Goal: Information Seeking & Learning: Find specific page/section

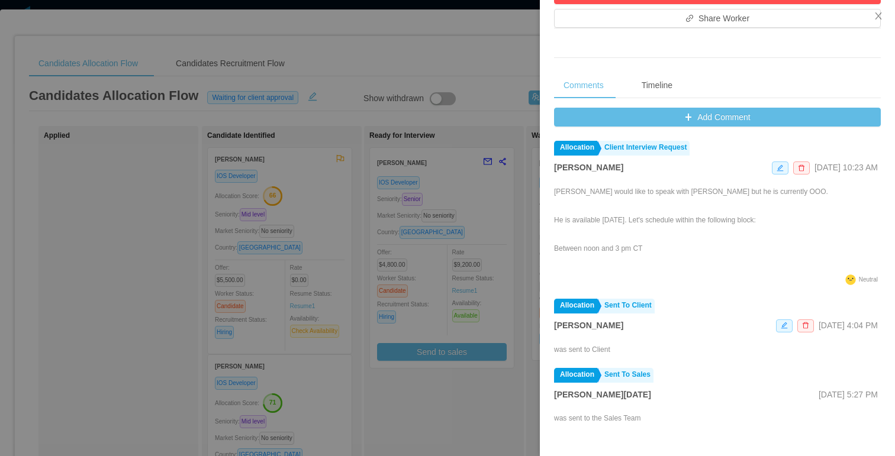
scroll to position [535, 0]
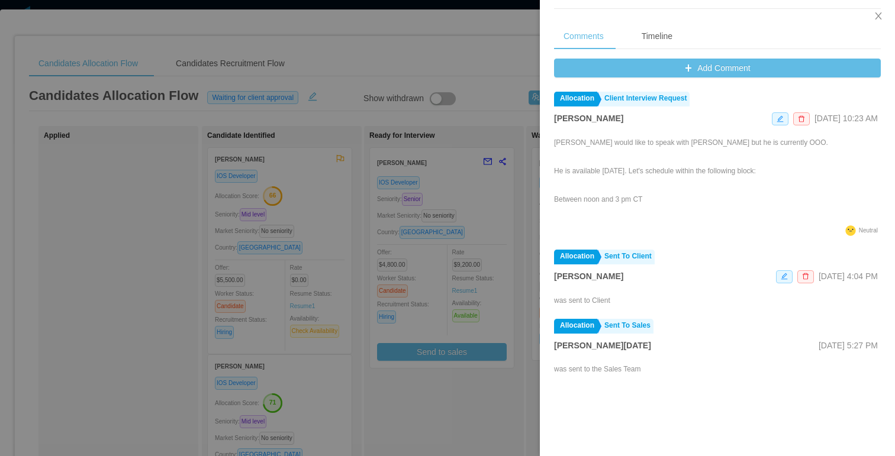
click at [533, 151] on div at bounding box center [447, 228] width 895 height 456
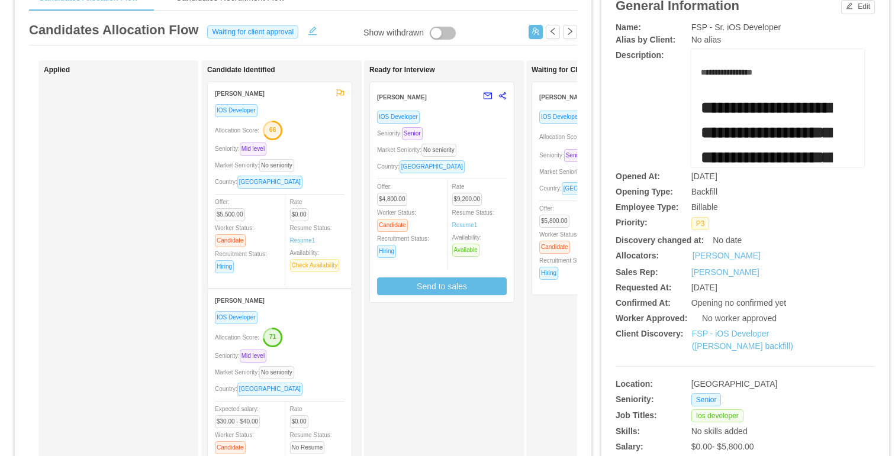
scroll to position [0, 0]
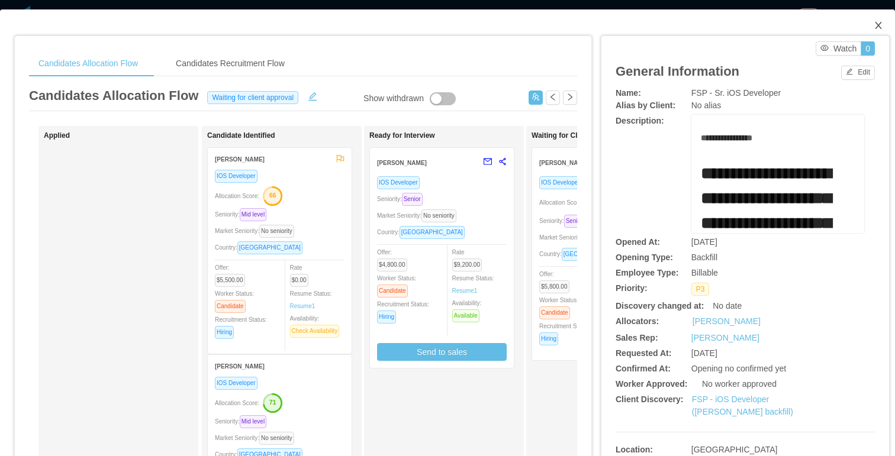
click at [881, 27] on icon "icon: close" at bounding box center [877, 25] width 9 height 9
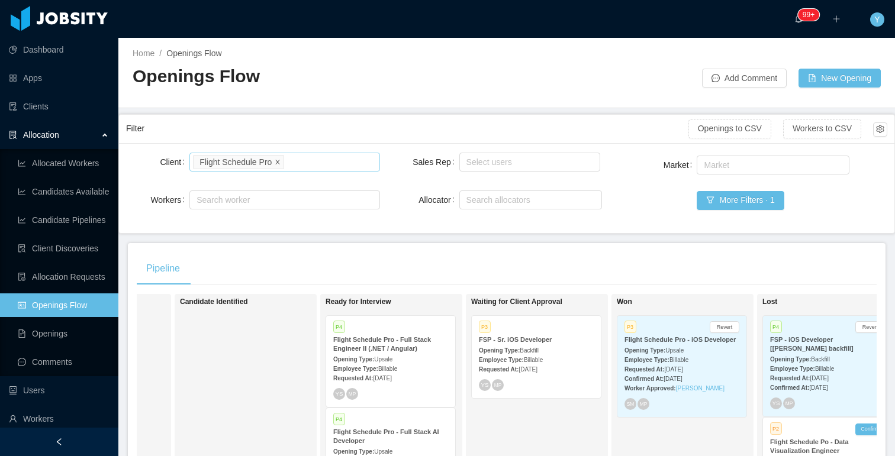
click at [281, 163] on icon "icon: close" at bounding box center [278, 162] width 6 height 6
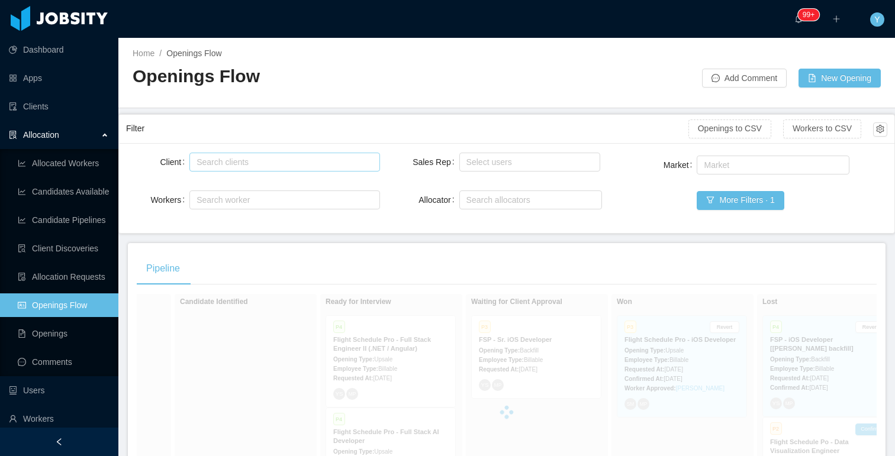
click at [262, 163] on div "Search clients" at bounding box center [281, 162] width 170 height 12
type input "******"
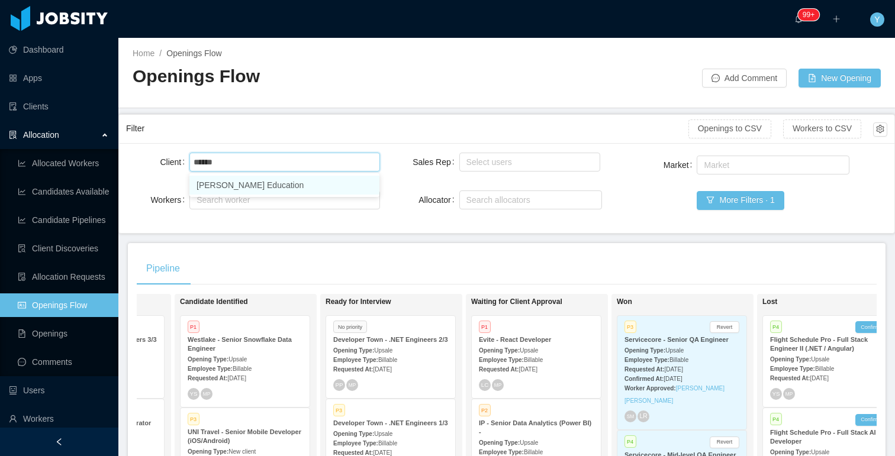
click at [266, 186] on li "McGraw-Hill Education" at bounding box center [284, 185] width 190 height 19
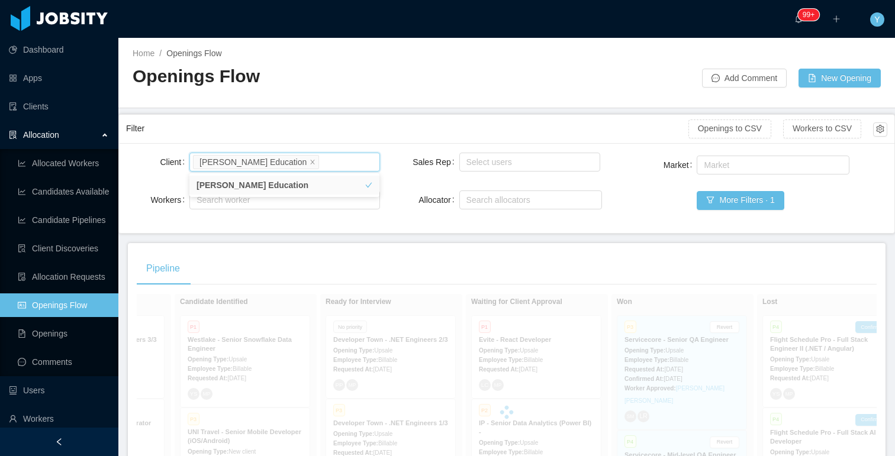
click at [294, 125] on div "Filter" at bounding box center [407, 129] width 562 height 22
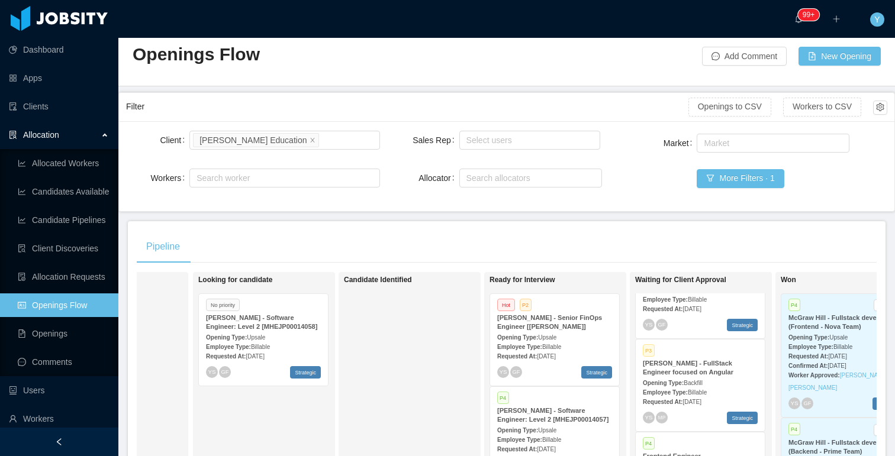
scroll to position [0, 17]
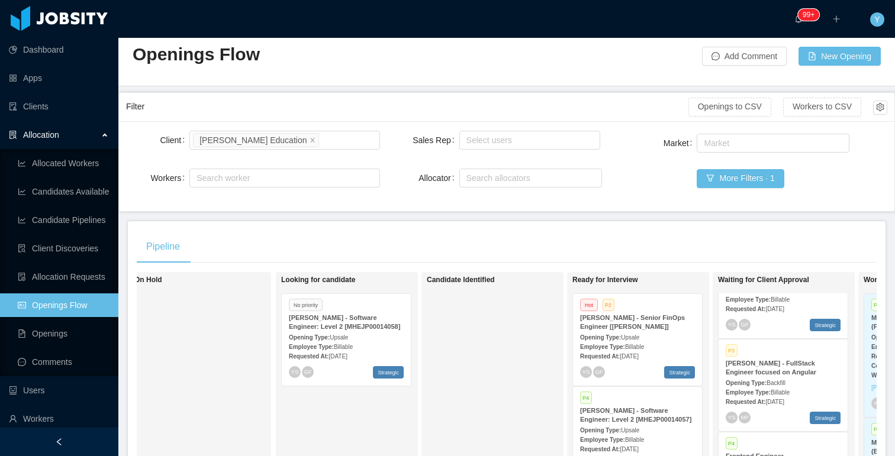
click at [351, 347] on span "Billable" at bounding box center [343, 347] width 19 height 7
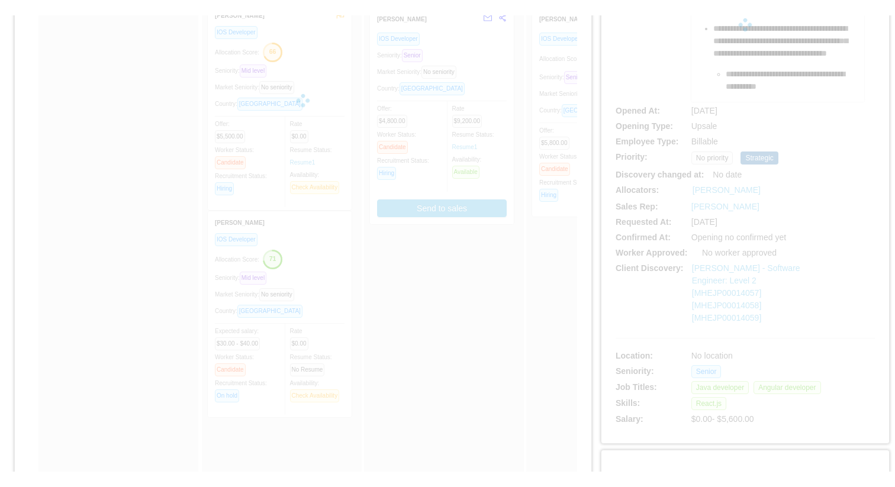
scroll to position [172, 0]
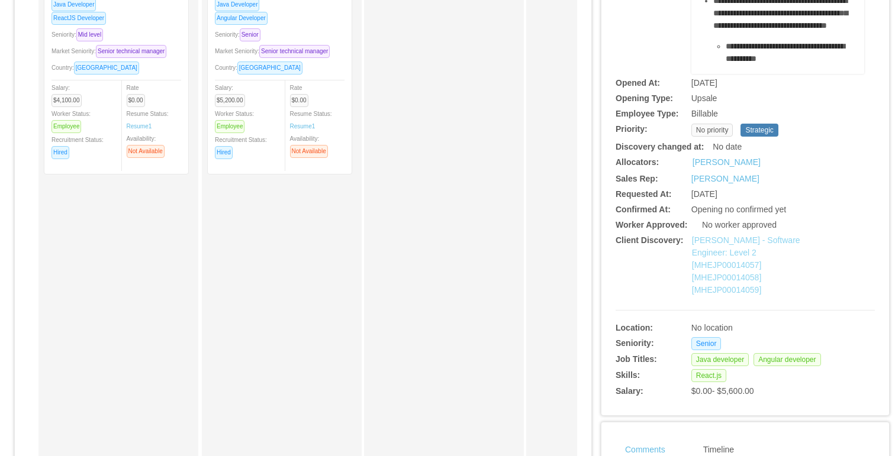
click at [750, 251] on link "McGraw-Hill - Software Engineer: Level 2 [MHEJP00014057] [MHEJP00014058] [MHEJP…" at bounding box center [746, 265] width 108 height 59
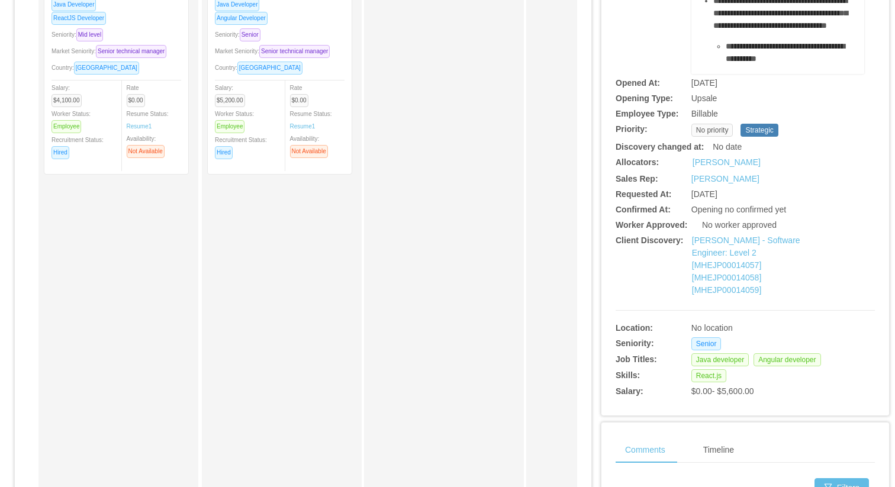
scroll to position [0, 0]
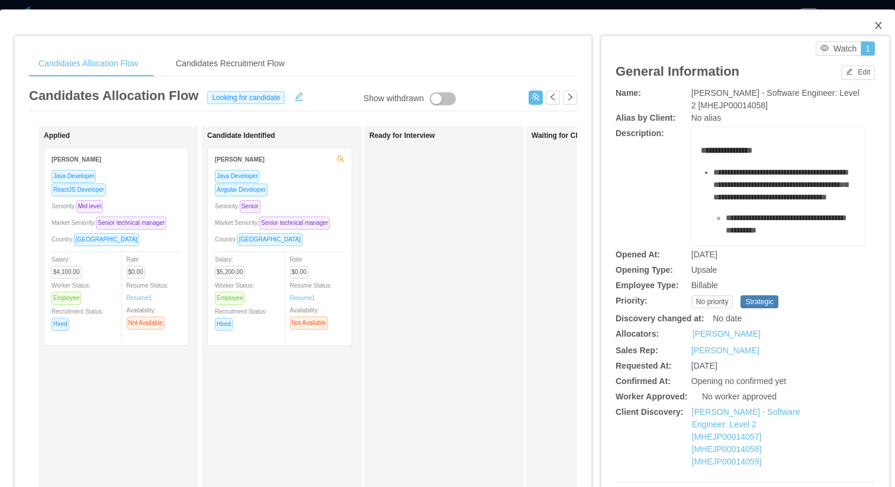
click at [878, 21] on icon "icon: close" at bounding box center [877, 25] width 9 height 9
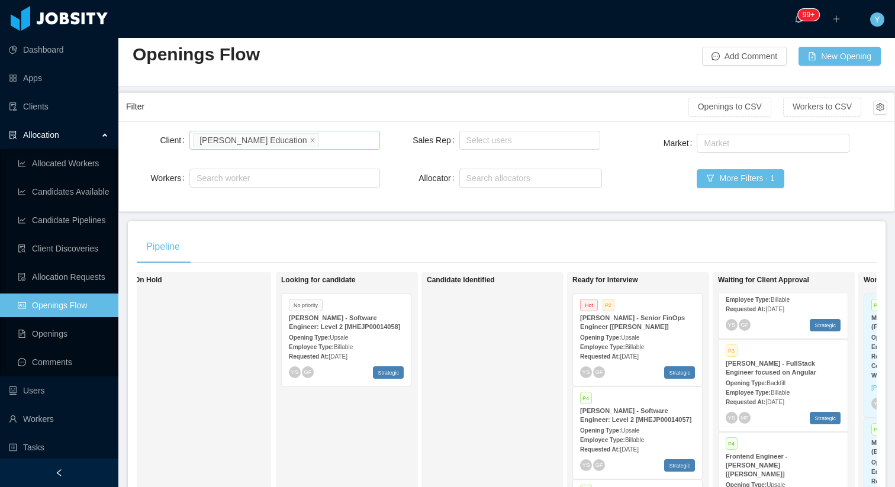
click at [296, 141] on li "McGraw-Hill Education" at bounding box center [256, 140] width 126 height 14
click at [311, 140] on icon "icon: close" at bounding box center [313, 139] width 4 height 4
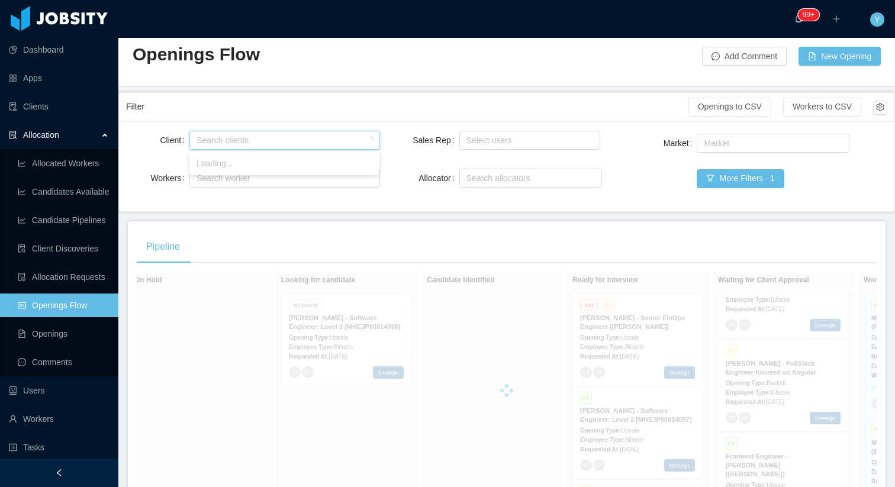
click at [269, 145] on div "Search clients" at bounding box center [281, 140] width 170 height 12
type input "********"
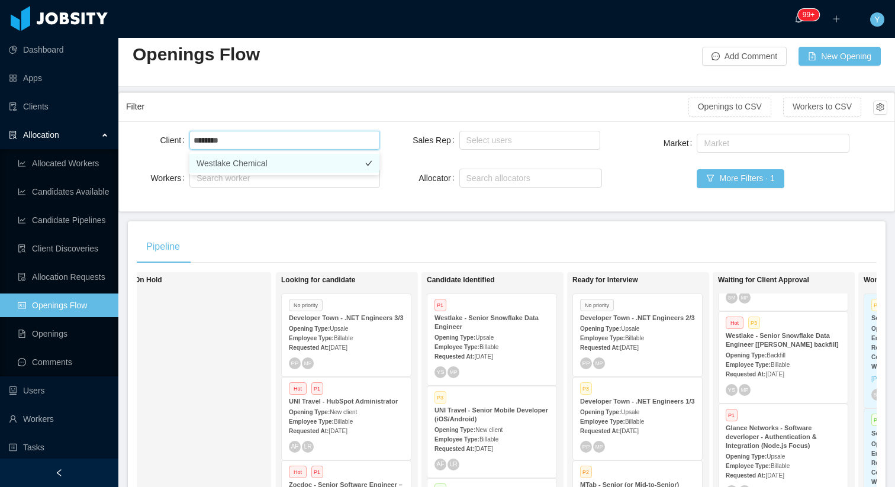
click at [267, 168] on li "Westlake Chemical" at bounding box center [284, 163] width 190 height 19
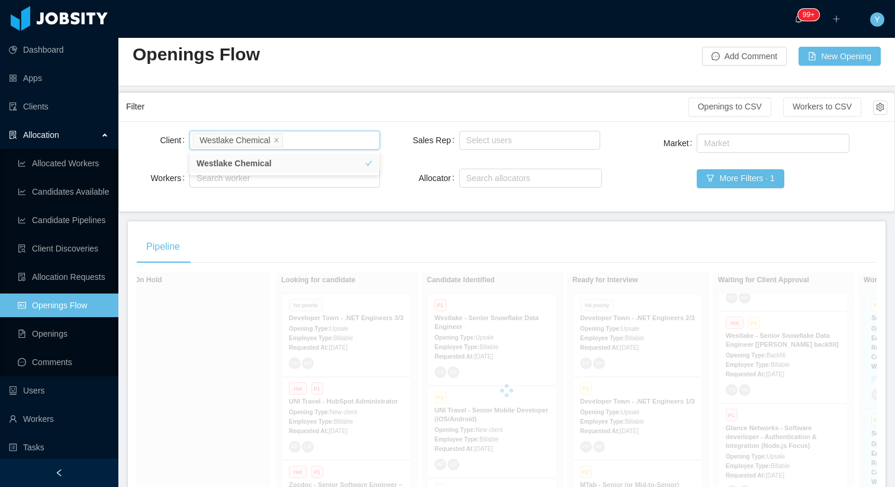
click at [364, 109] on div "Filter" at bounding box center [407, 107] width 562 height 22
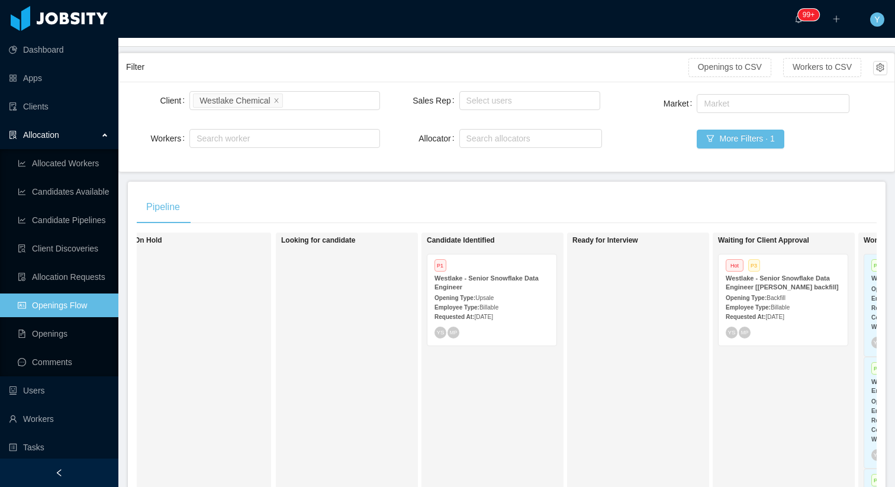
scroll to position [114, 0]
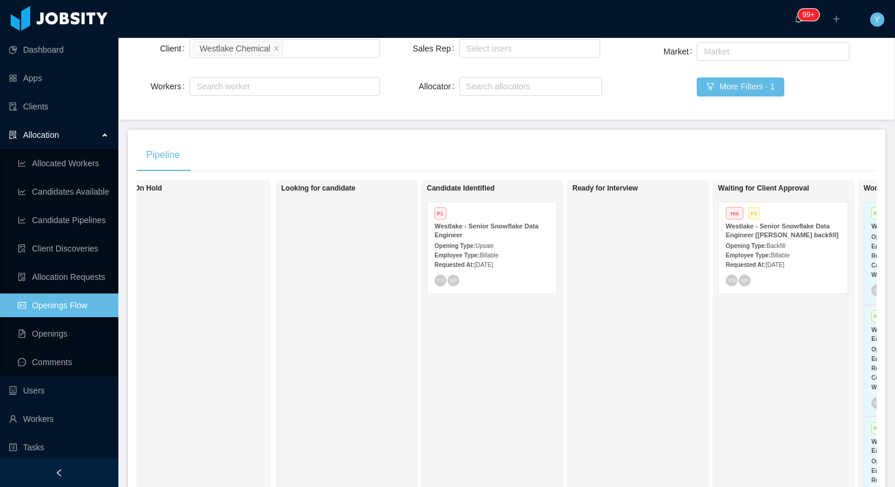
click at [779, 259] on span "Billable" at bounding box center [779, 255] width 19 height 7
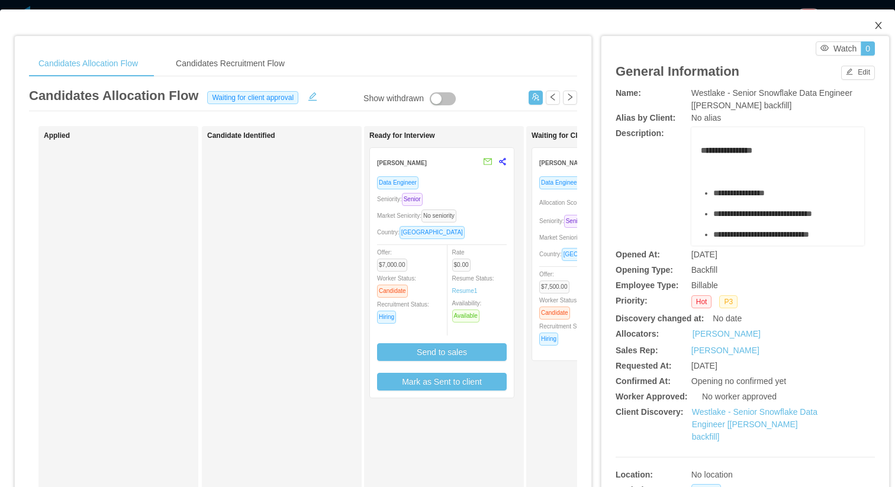
click at [872, 22] on span "Close" at bounding box center [878, 25] width 33 height 33
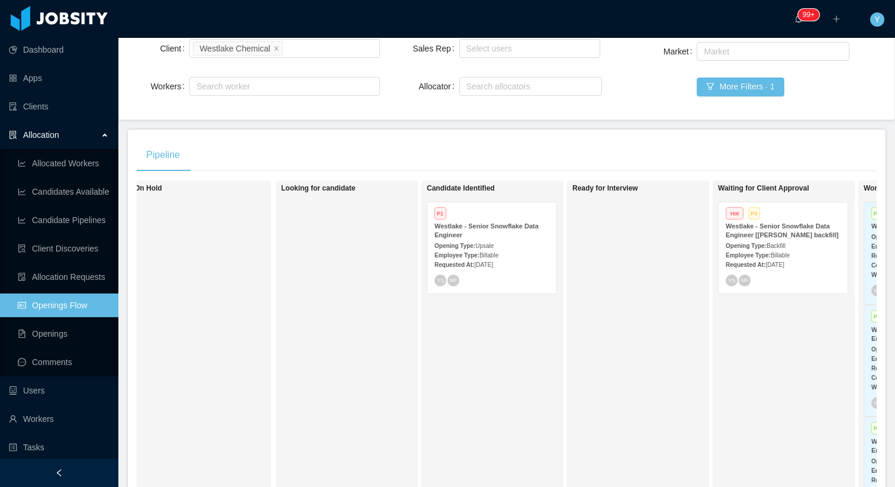
click at [480, 241] on div "Opening Type: Upsale" at bounding box center [491, 245] width 115 height 12
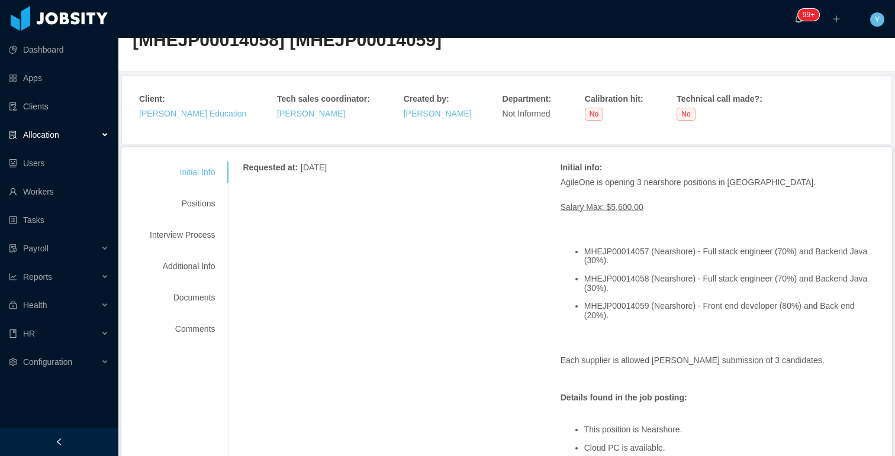
scroll to position [98, 0]
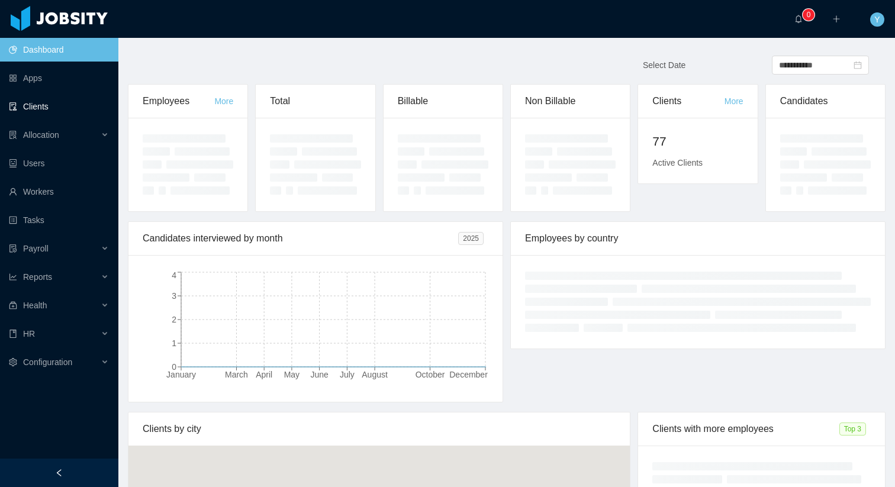
click at [69, 104] on link "Clients" at bounding box center [59, 107] width 100 height 24
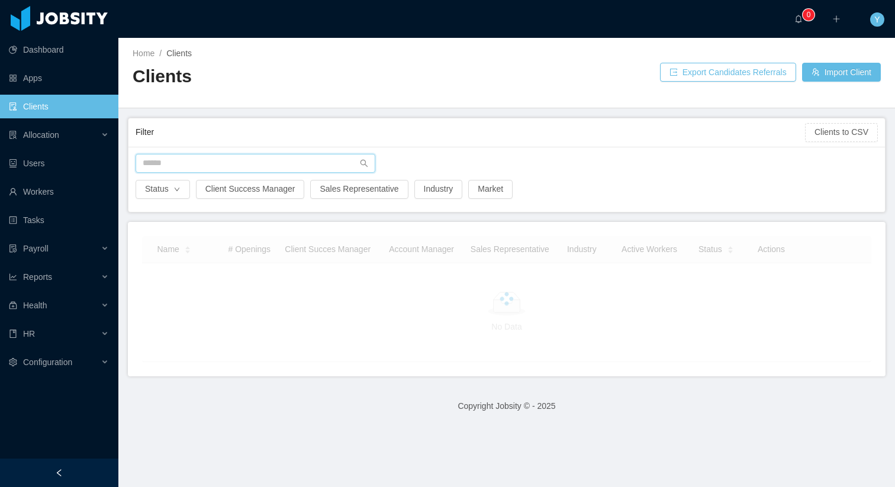
click at [175, 156] on input "text" at bounding box center [256, 163] width 240 height 19
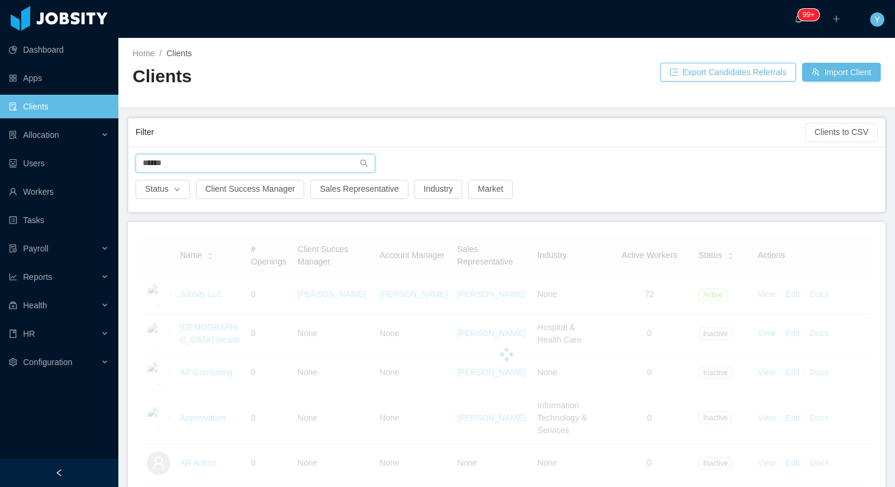
type input "*******"
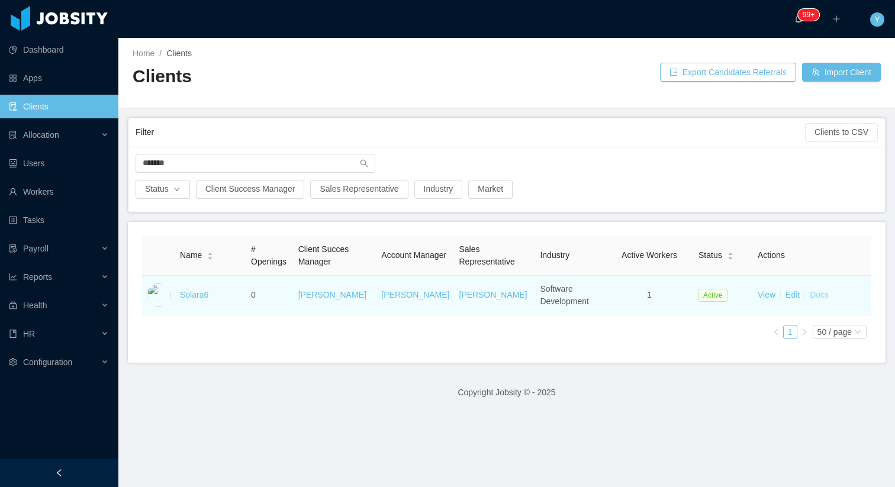
click at [828, 295] on link "Docs" at bounding box center [819, 294] width 19 height 9
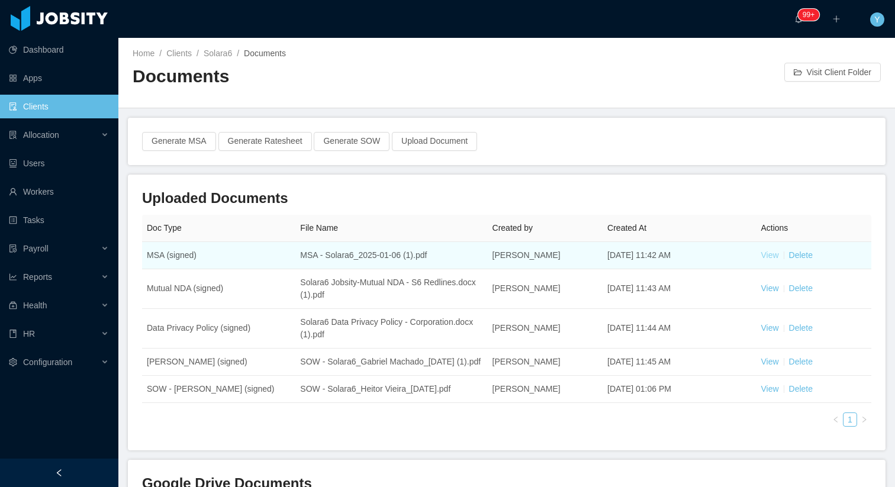
click at [775, 252] on link "View" at bounding box center [769, 254] width 18 height 9
